Goal: Register for event/course

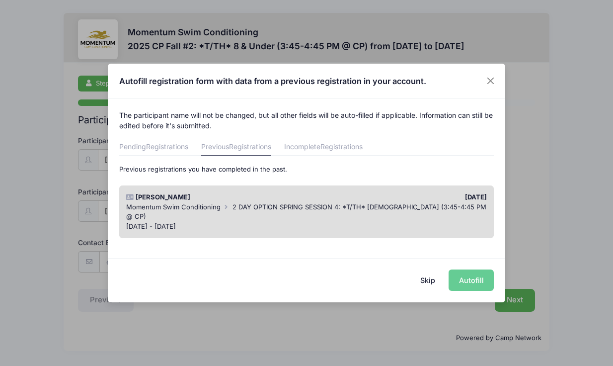
click at [476, 281] on div "Skip Autofill" at bounding box center [307, 280] width 398 height 44
click at [340, 222] on div "[DATE] - [DATE]" at bounding box center [306, 227] width 361 height 10
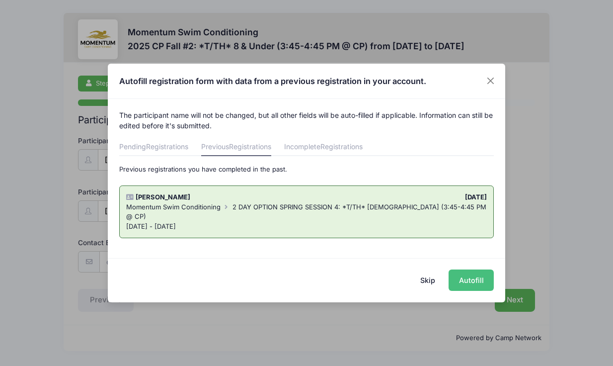
click at [473, 282] on button "Autofill" at bounding box center [471, 279] width 45 height 21
type input "[PERSON_NAME][EMAIL_ADDRESS][PERSON_NAME][DOMAIN_NAME]"
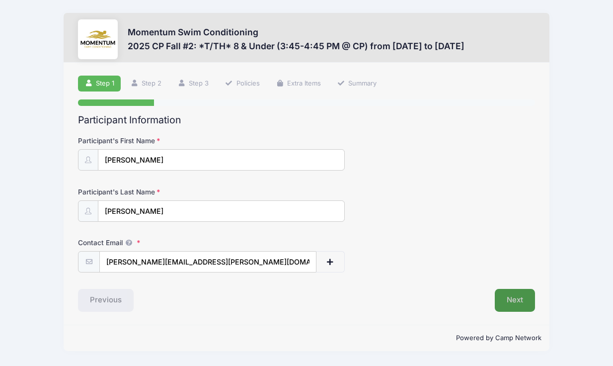
click at [520, 300] on button "Next" at bounding box center [515, 300] width 40 height 23
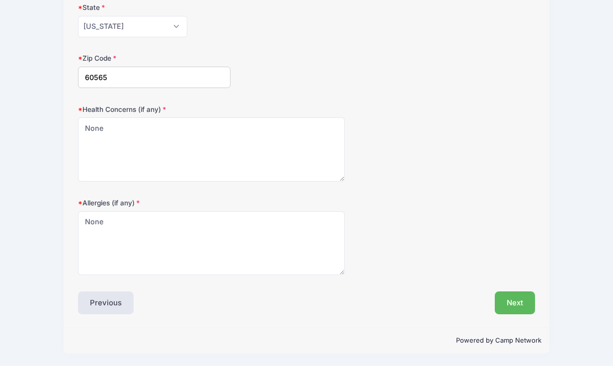
scroll to position [286, 0]
click at [523, 306] on button "Next" at bounding box center [515, 303] width 40 height 23
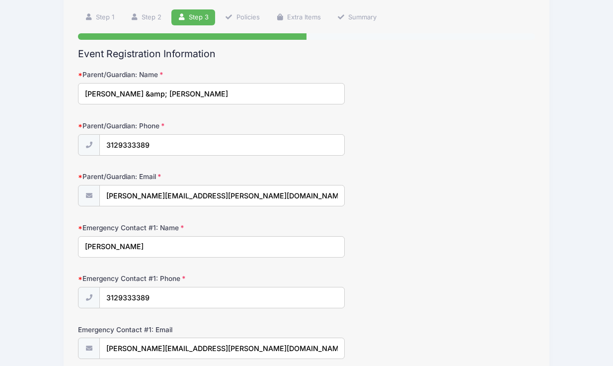
scroll to position [0, 0]
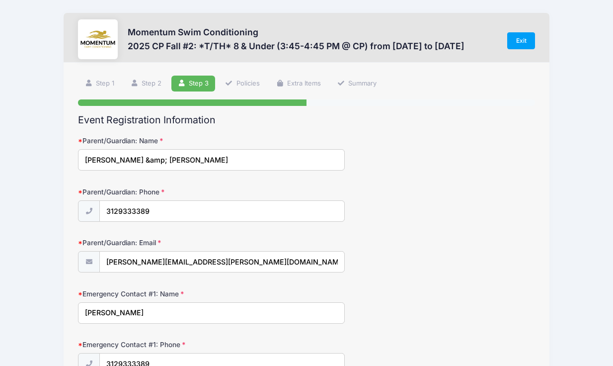
click at [127, 162] on input "[PERSON_NAME] &amp; [PERSON_NAME]" at bounding box center [211, 159] width 267 height 21
click at [152, 162] on input "[PERSON_NAME] [PERSON_NAME]" at bounding box center [211, 159] width 267 height 21
type input "[PERSON_NAME]"
click at [491, 246] on div "Parent/Guardian: Email [PERSON_NAME][EMAIL_ADDRESS][PERSON_NAME][DOMAIN_NAME]" at bounding box center [306, 255] width 457 height 35
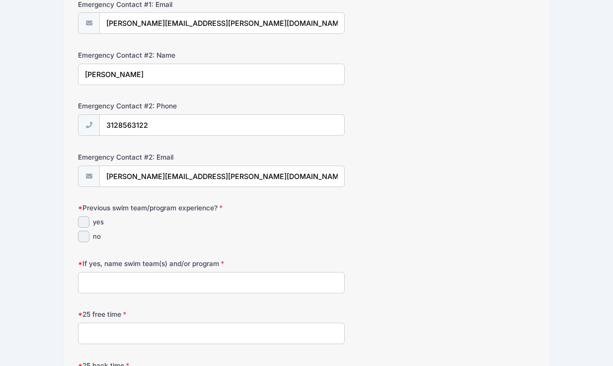
scroll to position [401, 0]
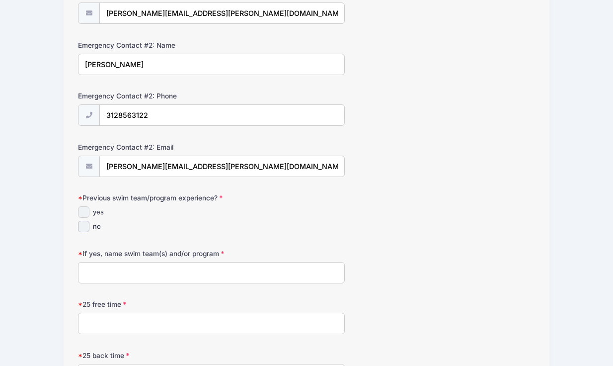
click at [83, 208] on input "yes" at bounding box center [83, 211] width 11 height 11
checkbox input "true"
click at [125, 267] on input "If yes, name swim team(s) and/or program" at bounding box center [211, 272] width 267 height 21
type input "Monticello Strokers/Momentum"
click at [143, 319] on input "25 free time" at bounding box center [211, 323] width 267 height 21
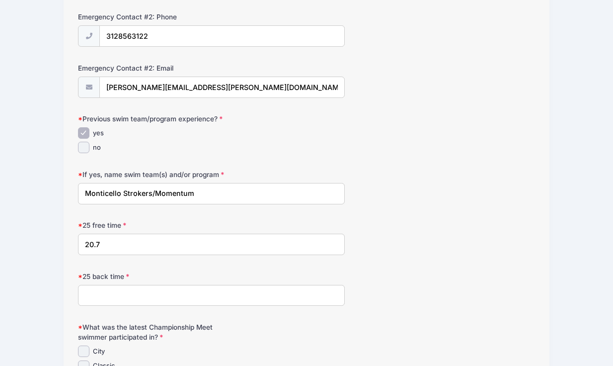
scroll to position [487, 0]
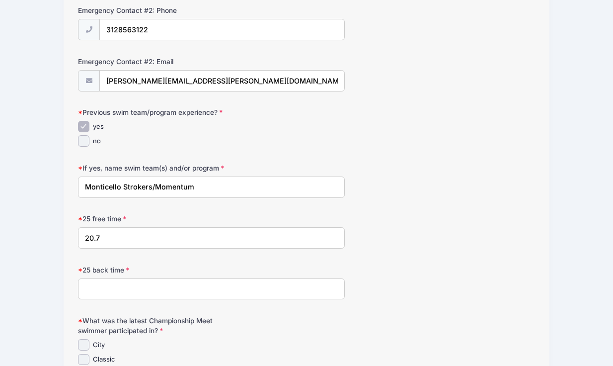
type input "20.7"
click at [125, 288] on input "25 back time" at bounding box center [211, 288] width 267 height 21
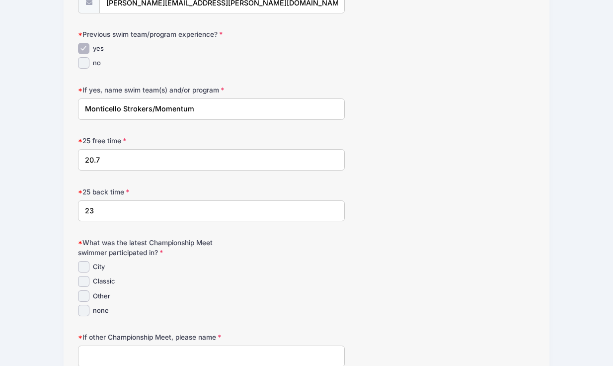
scroll to position [568, 0]
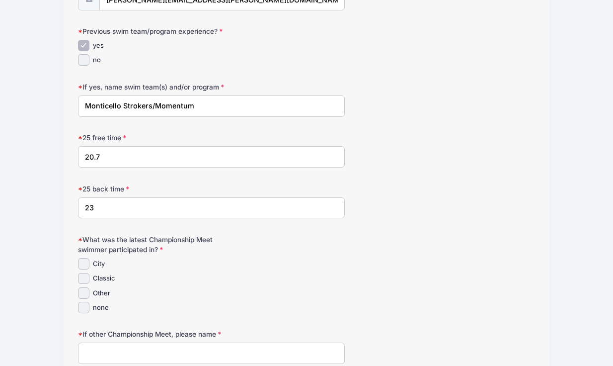
type input "23"
click at [83, 291] on input "Other" at bounding box center [83, 292] width 11 height 11
checkbox input "true"
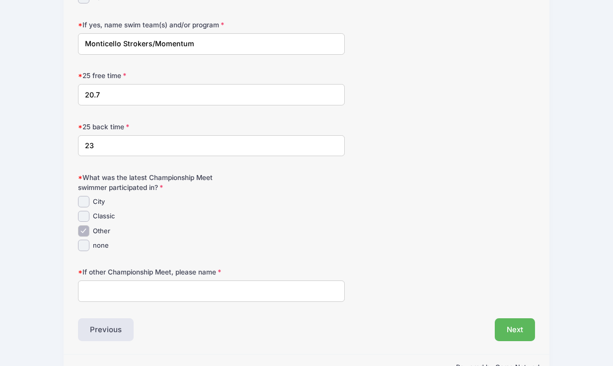
scroll to position [632, 0]
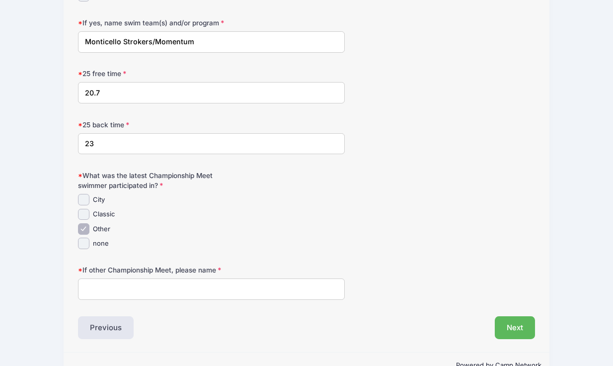
click at [129, 291] on input "If other Championship Meet, please name" at bounding box center [211, 288] width 267 height 21
type input "O"
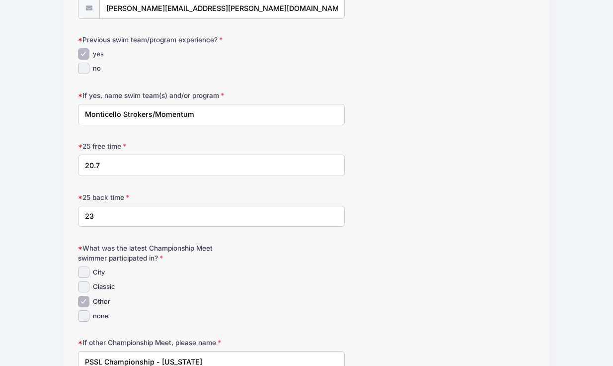
scroll to position [554, 0]
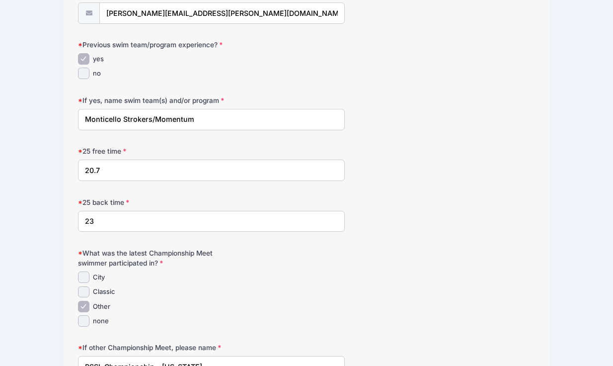
type input "PSSL Championship - [US_STATE]"
click at [208, 126] on input "Monticello Strokers/Momentum" at bounding box center [211, 119] width 267 height 21
click at [190, 175] on input "20.7" at bounding box center [211, 170] width 267 height 21
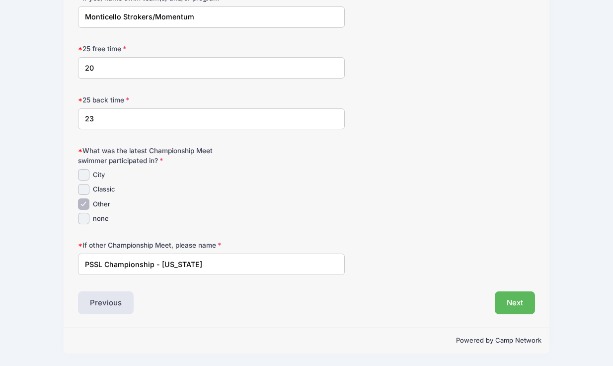
scroll to position [654, 0]
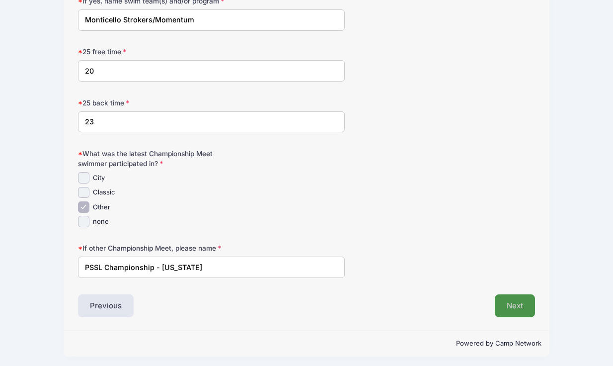
type input "20"
click at [513, 304] on button "Next" at bounding box center [515, 305] width 40 height 23
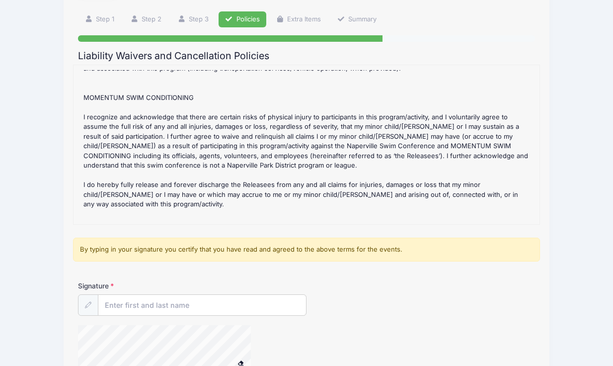
scroll to position [63, 0]
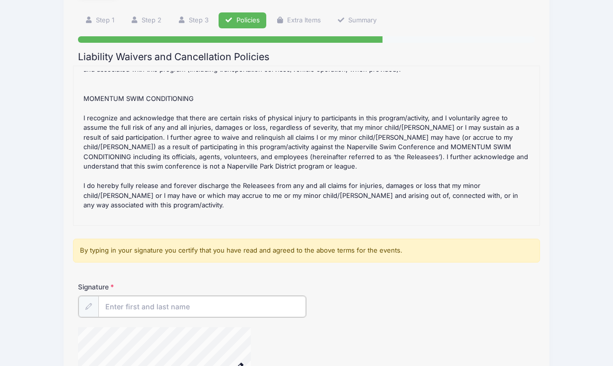
click at [178, 309] on input "Signature" at bounding box center [202, 306] width 208 height 21
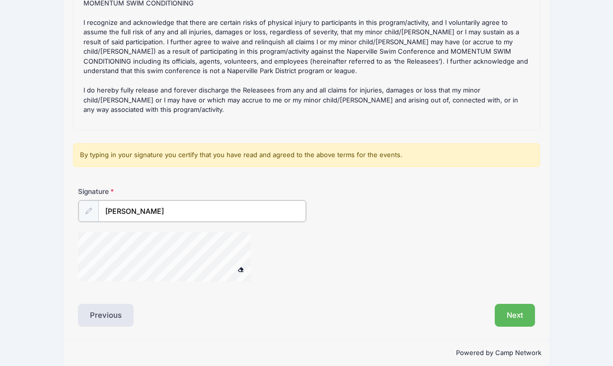
scroll to position [170, 0]
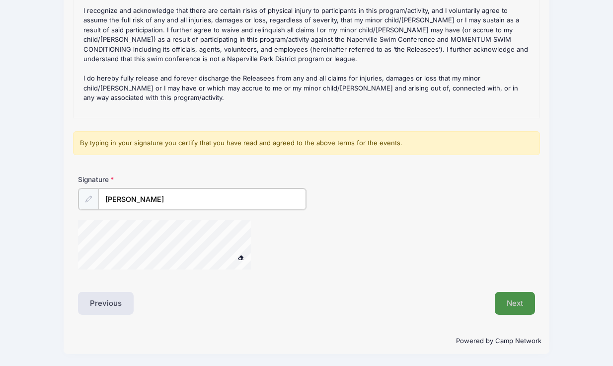
type input "[PERSON_NAME]"
click at [510, 298] on button "Next" at bounding box center [515, 303] width 40 height 23
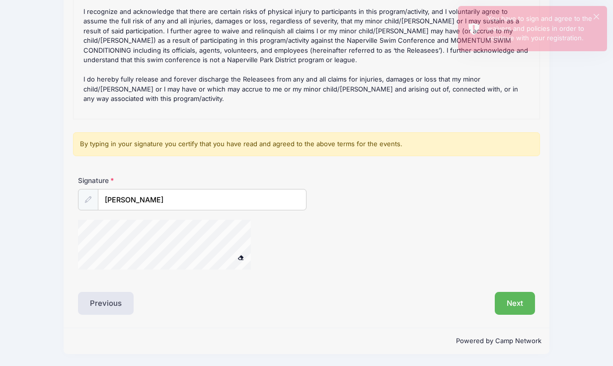
click at [251, 253] on div at bounding box center [177, 246] width 199 height 53
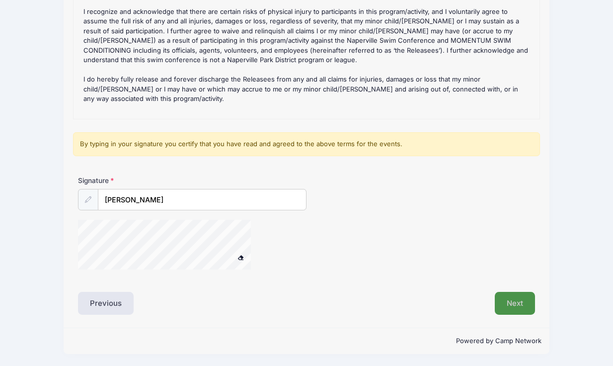
click at [520, 299] on button "Next" at bounding box center [515, 303] width 40 height 23
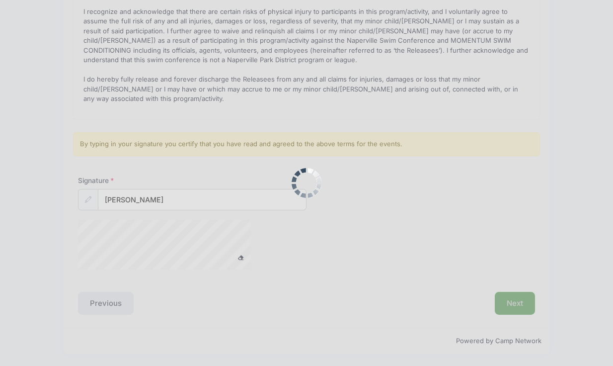
scroll to position [0, 0]
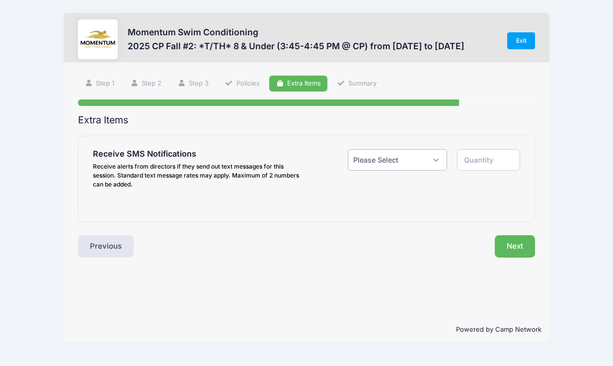
click at [405, 162] on select "Please Select Yes ($0.00) No" at bounding box center [397, 159] width 99 height 21
select select "1"
click at [348, 149] on select "Please Select Yes ($0.00) No" at bounding box center [397, 159] width 99 height 21
type input "1"
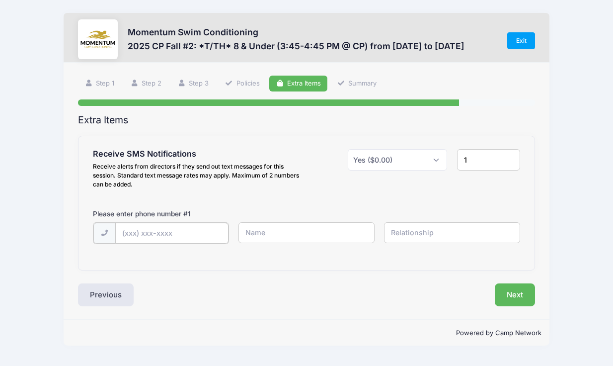
click at [209, 224] on input "text" at bounding box center [171, 233] width 113 height 21
click at [165, 238] on input "text" at bounding box center [171, 233] width 113 height 21
type input "[PHONE_NUMBER]"
click at [516, 294] on button "Next" at bounding box center [515, 293] width 40 height 23
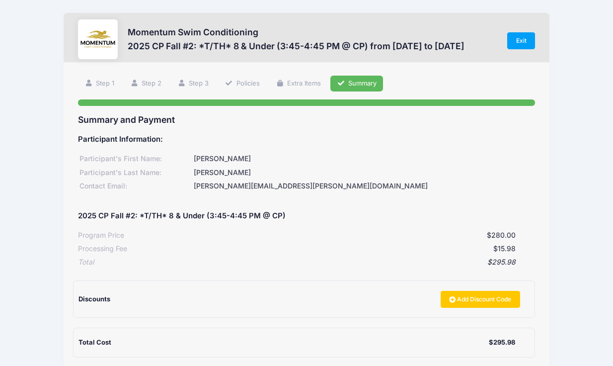
scroll to position [105, 0]
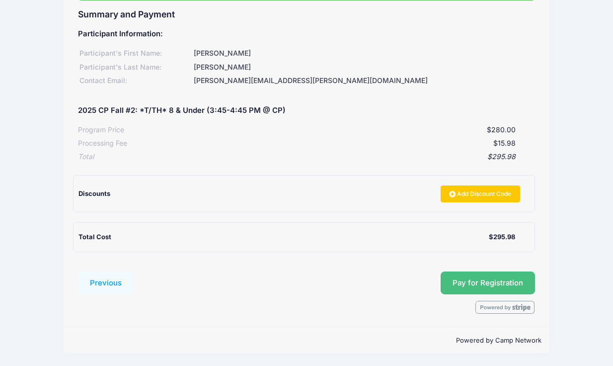
click at [501, 275] on button "Pay for Registration" at bounding box center [488, 282] width 94 height 23
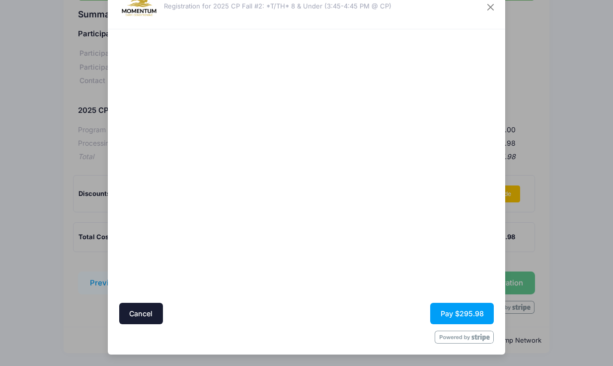
scroll to position [35, 0]
click at [468, 317] on button "Pay $295.98" at bounding box center [462, 313] width 64 height 21
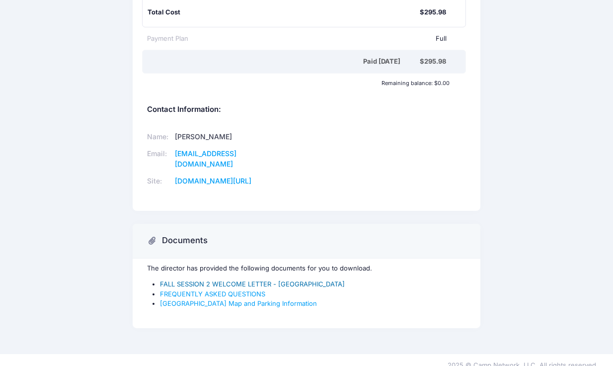
click at [242, 280] on link "FALL SESSION 2 WELCOME LETTER - [GEOGRAPHIC_DATA]" at bounding box center [252, 284] width 185 height 8
